Goal: Task Accomplishment & Management: Manage account settings

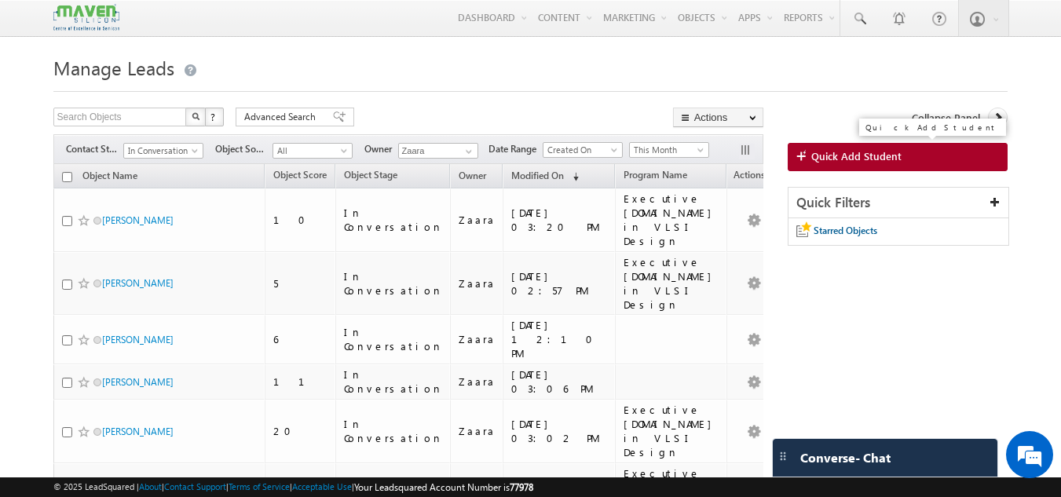
click at [919, 158] on link "Quick Add Student" at bounding box center [898, 157] width 221 height 28
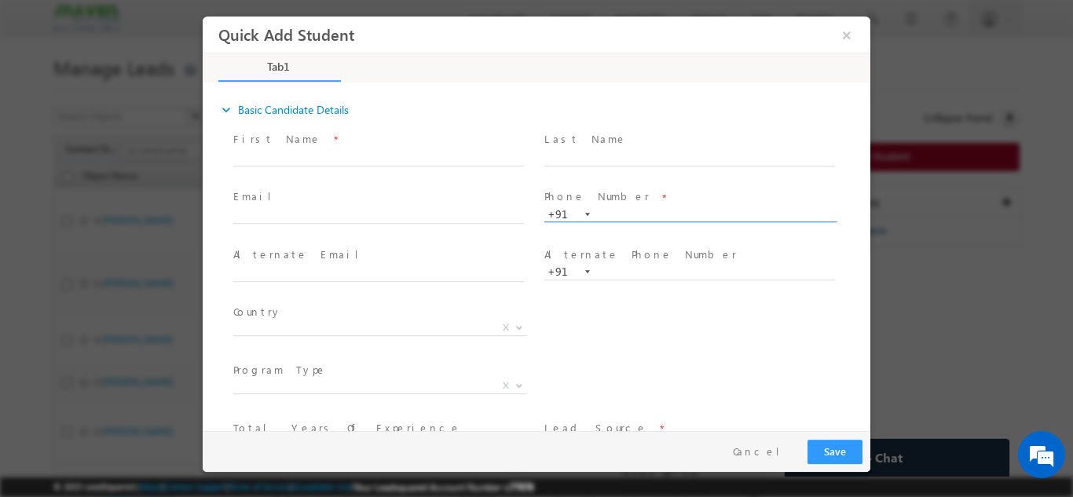
click at [653, 208] on input "text" at bounding box center [689, 215] width 291 height 16
type input "7061887380"
click at [641, 181] on span at bounding box center [689, 173] width 290 height 17
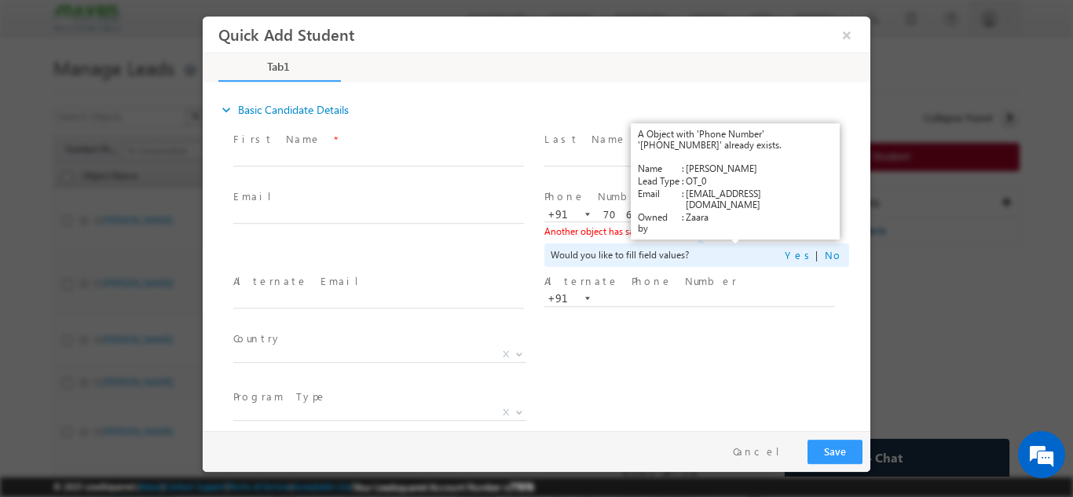
click at [730, 232] on link "View Details" at bounding box center [736, 230] width 49 height 10
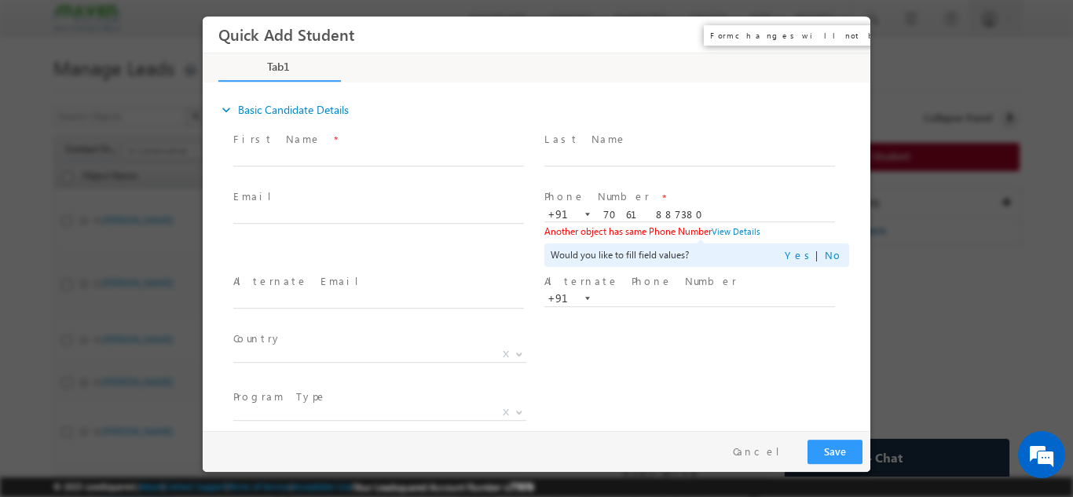
click at [851, 42] on button "×" at bounding box center [846, 34] width 27 height 29
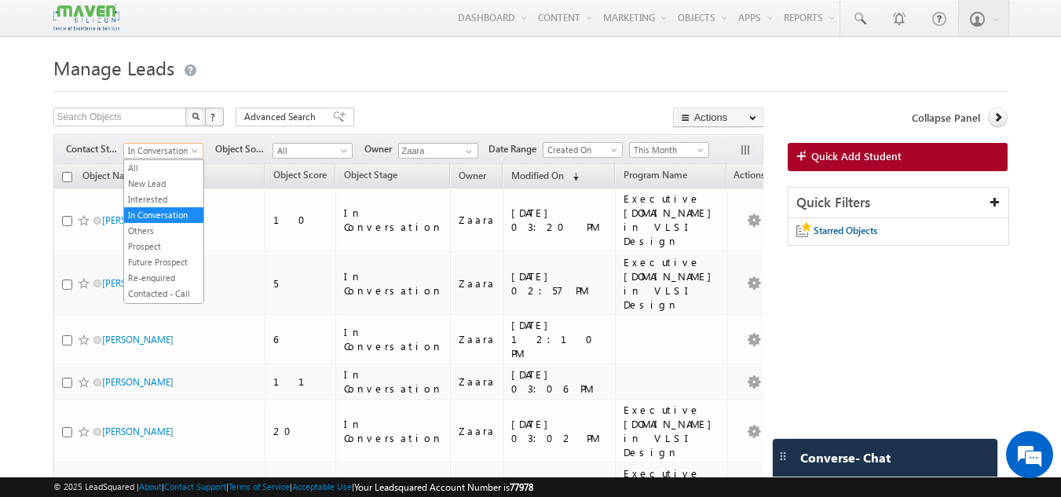
click at [157, 152] on span "In Conversation" at bounding box center [161, 151] width 75 height 14
click at [152, 184] on link "New Lead" at bounding box center [163, 184] width 79 height 14
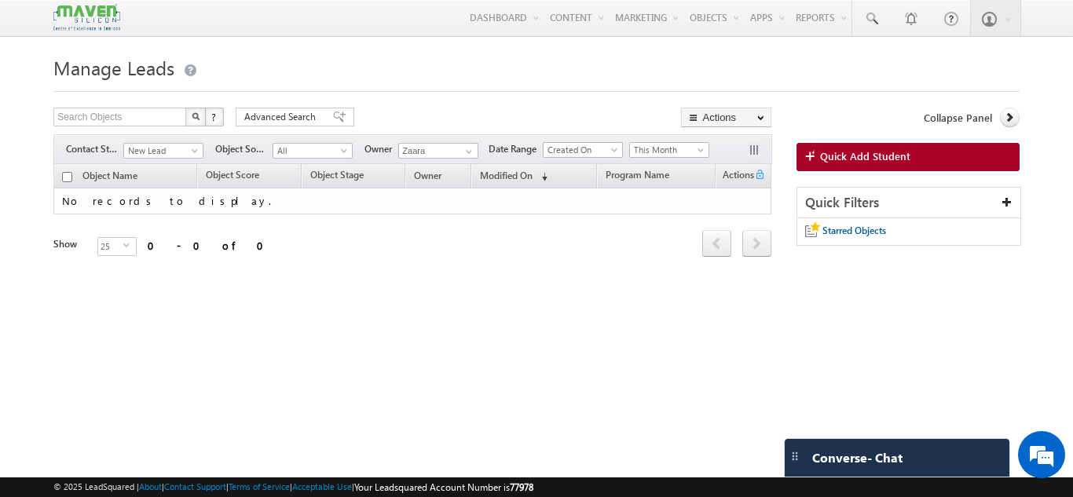
click at [419, 116] on div "Search Objects X ? 0 results found Advanced Search Advanced Search Advanced sea…" at bounding box center [412, 119] width 718 height 23
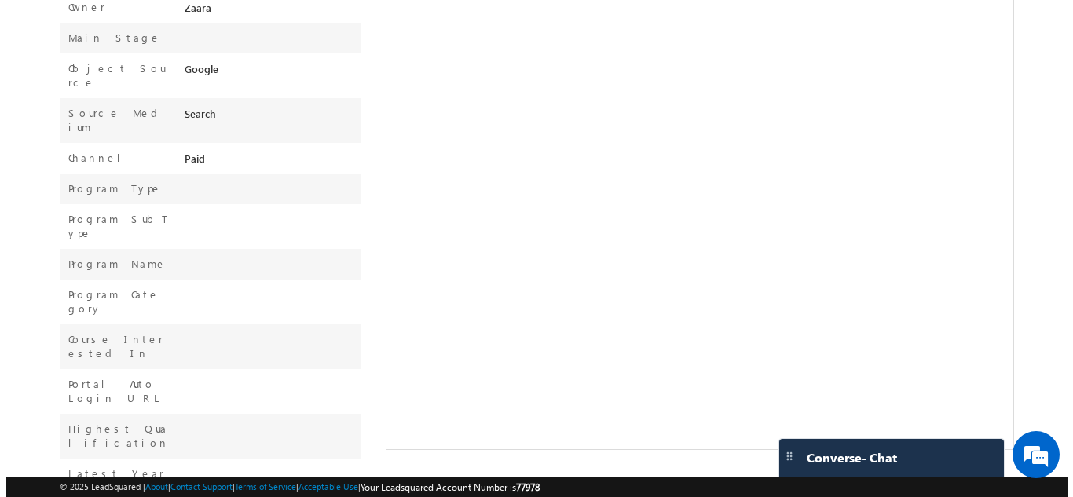
scroll to position [73, 0]
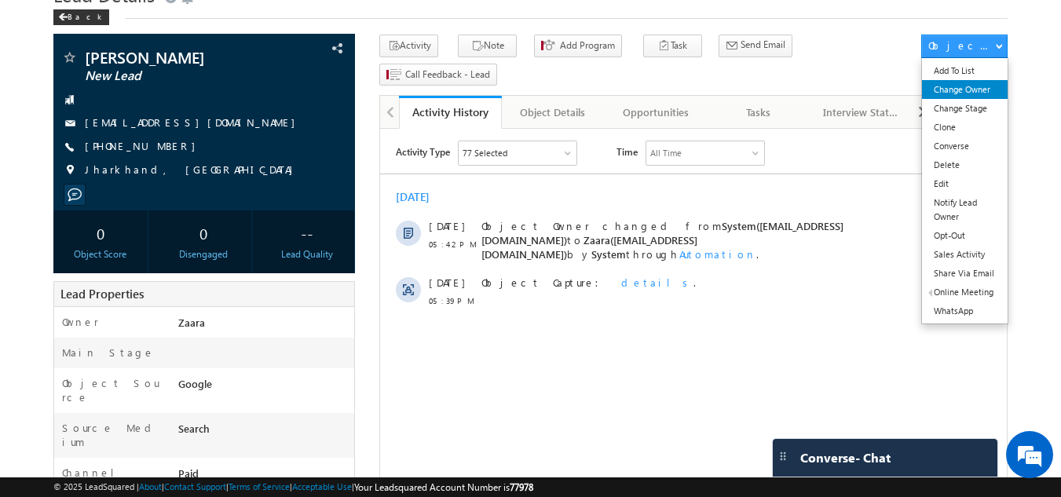
click at [982, 88] on link "Change Owner" at bounding box center [965, 89] width 86 height 19
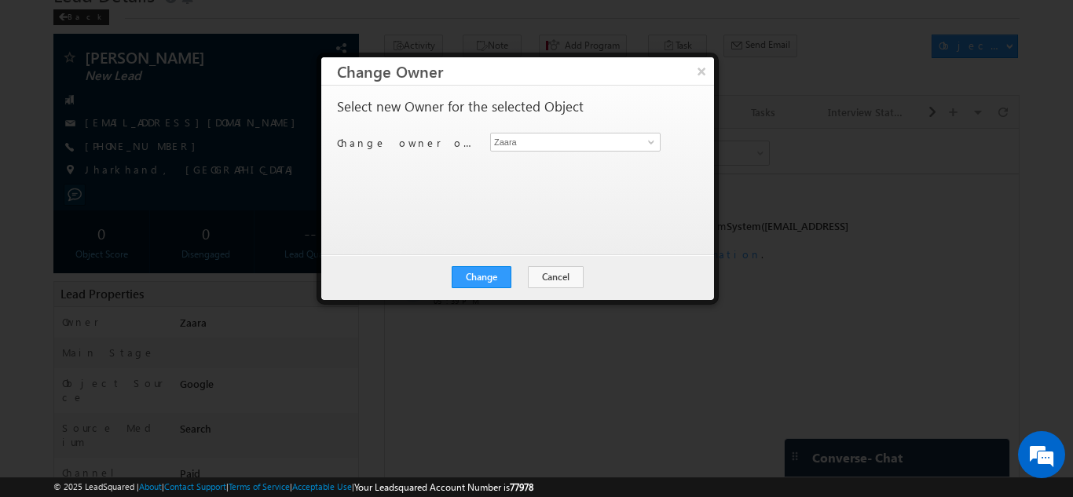
scroll to position [0, 0]
click at [503, 145] on input "Zaara" at bounding box center [575, 142] width 170 height 19
drag, startPoint x: 571, startPoint y: 270, endPoint x: 190, endPoint y: 170, distance: 393.7
click at [571, 270] on button "Cancel" at bounding box center [556, 277] width 56 height 22
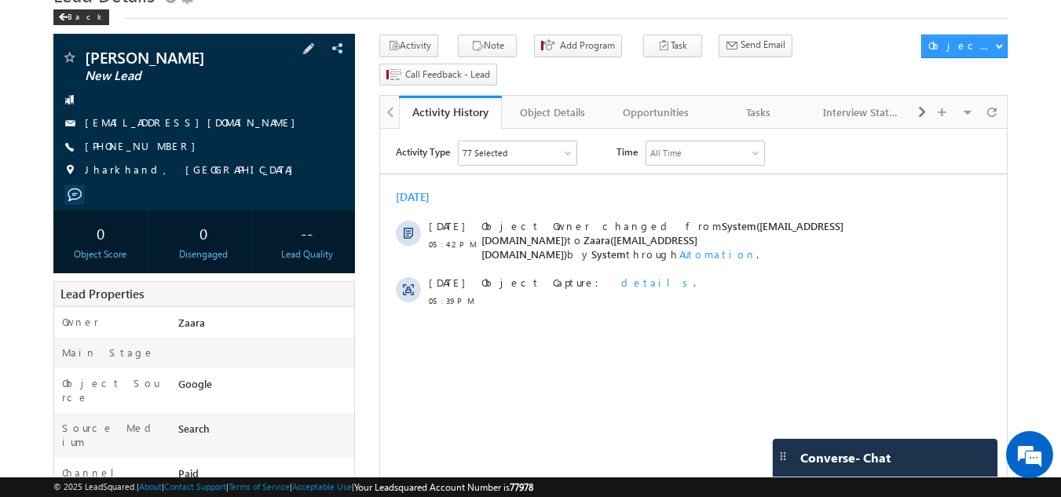
drag, startPoint x: 219, startPoint y: 123, endPoint x: 207, endPoint y: 127, distance: 13.4
click at [207, 127] on div "[EMAIL_ADDRESS][DOMAIN_NAME]" at bounding box center [204, 123] width 287 height 16
copy div "[EMAIL_ADDRESS][DOMAIN_NAME]"
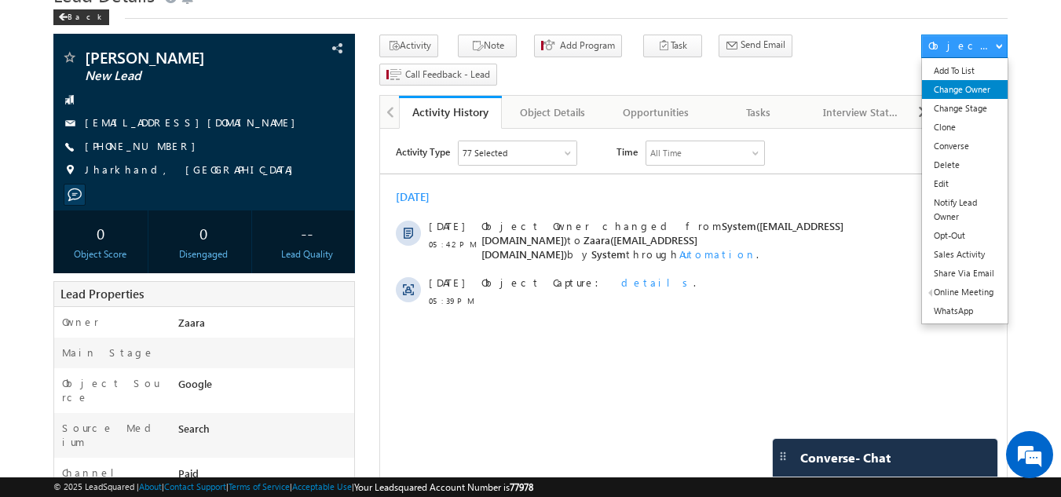
click at [984, 94] on link "Change Owner" at bounding box center [965, 89] width 86 height 19
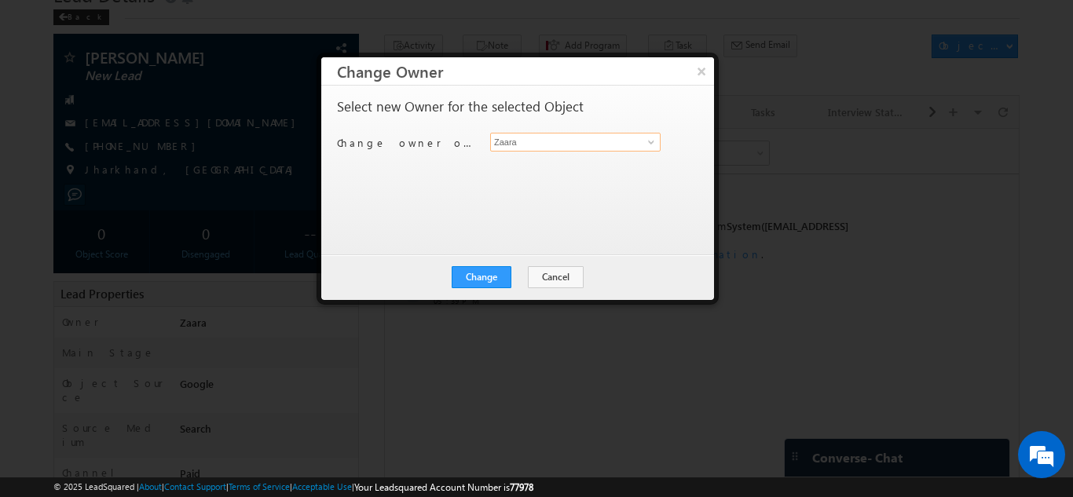
click at [507, 145] on input "Zaara" at bounding box center [575, 142] width 170 height 19
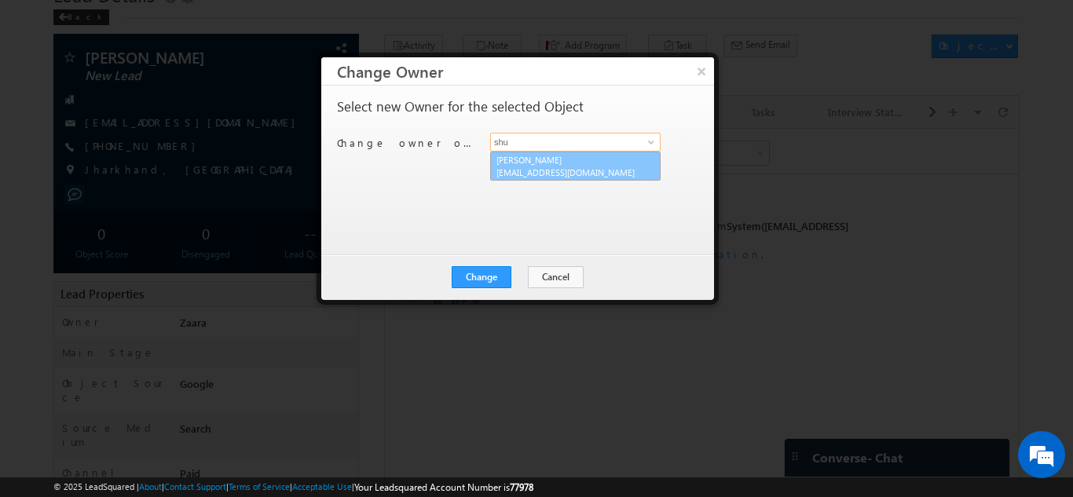
click at [552, 163] on link "Shubham lsq6@maven-silicon.com" at bounding box center [575, 167] width 170 height 30
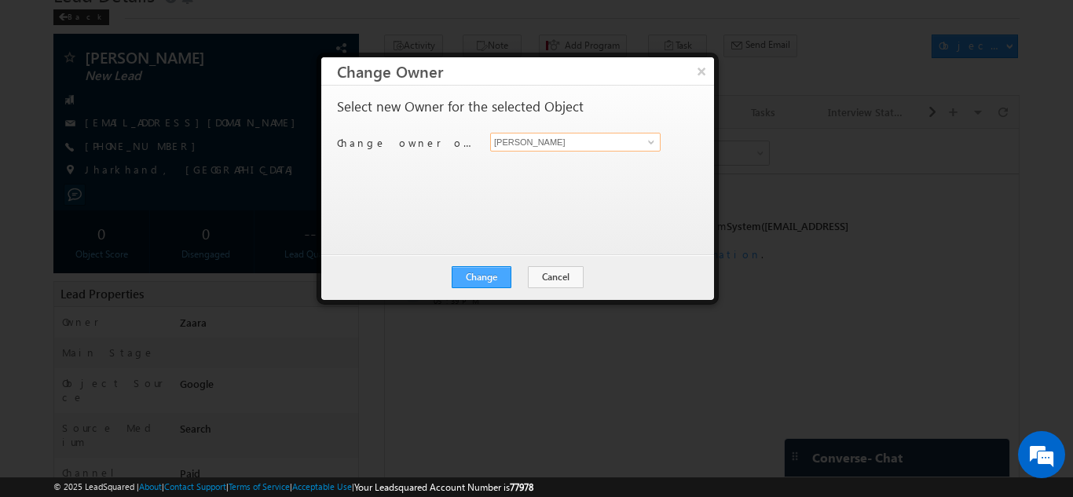
type input "Shubham"
click at [487, 276] on button "Change" at bounding box center [482, 277] width 60 height 22
